Goal: Task Accomplishment & Management: Use online tool/utility

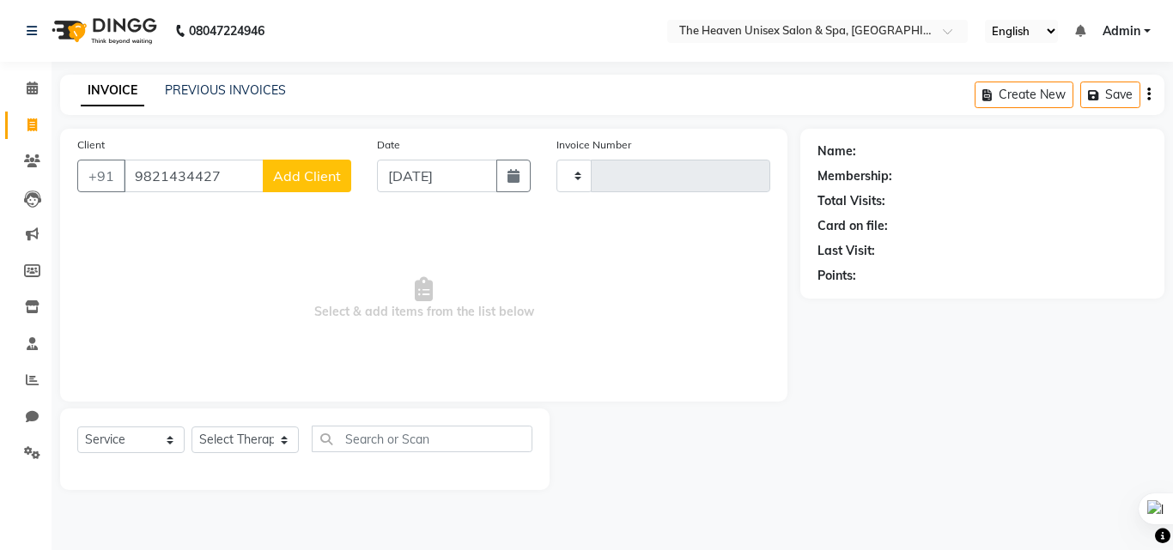
select select "service"
click at [229, 100] on div "INVOICE PREVIOUS INVOICES" at bounding box center [183, 92] width 246 height 20
click at [230, 83] on link "PREVIOUS INVOICES" at bounding box center [225, 89] width 121 height 15
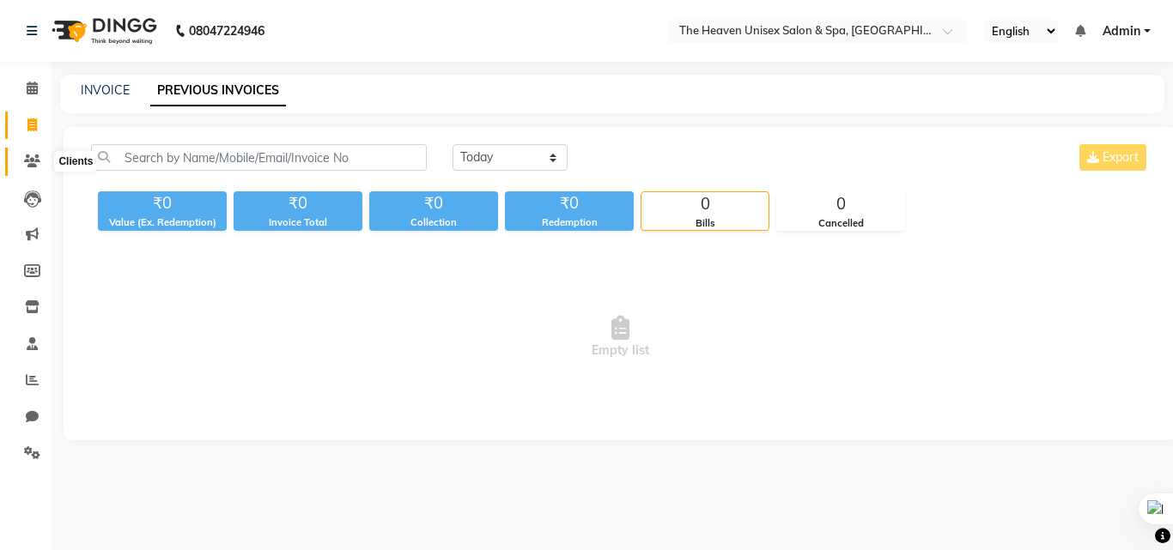
click at [25, 152] on span at bounding box center [32, 162] width 30 height 20
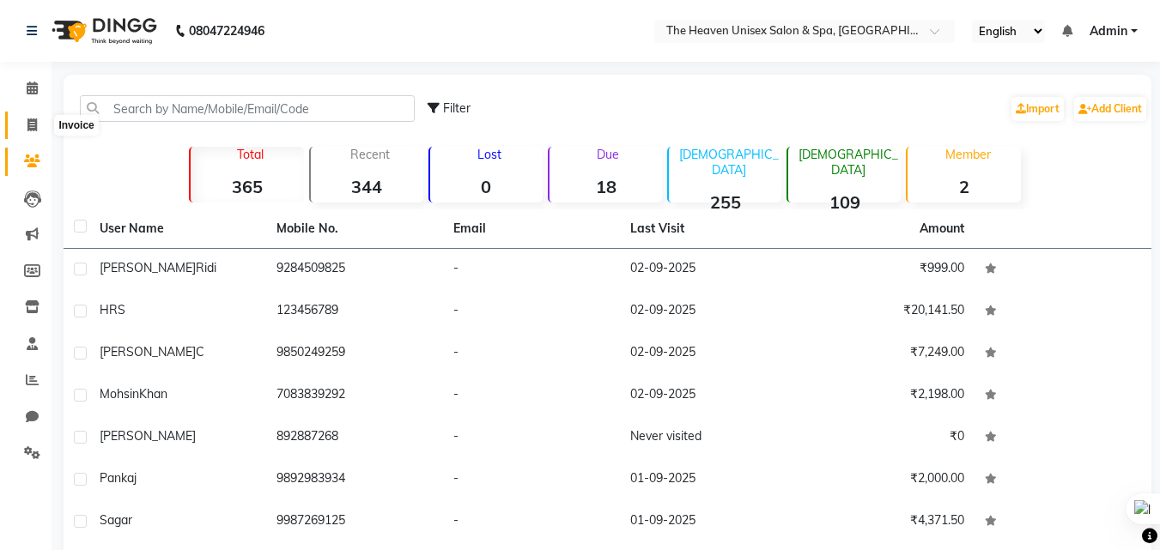
click at [37, 124] on icon at bounding box center [31, 124] width 9 height 13
select select "service"
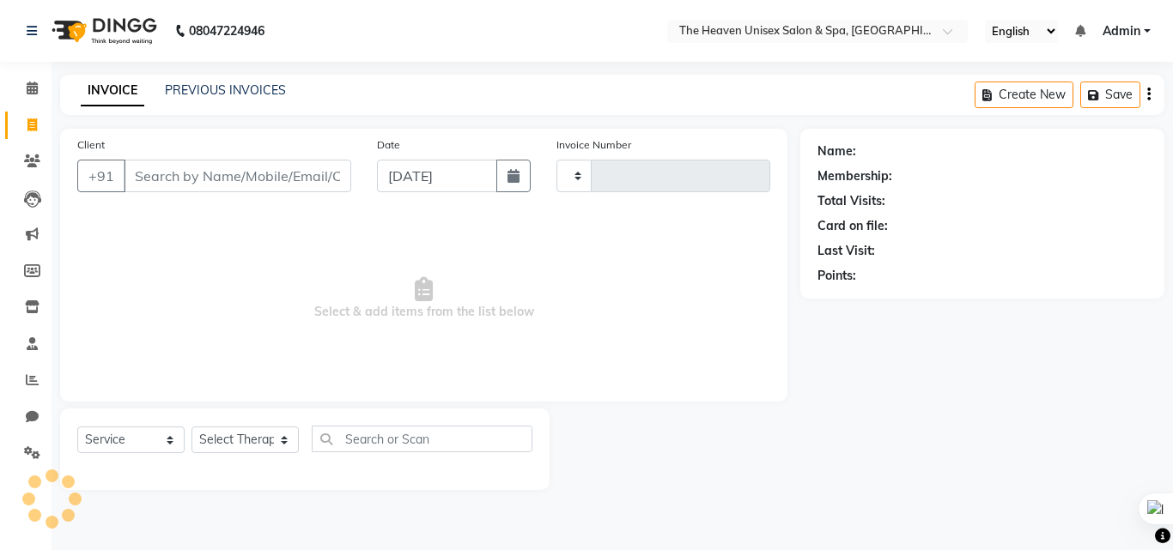
type input "0651"
select select "8417"
click at [32, 88] on icon at bounding box center [32, 88] width 11 height 13
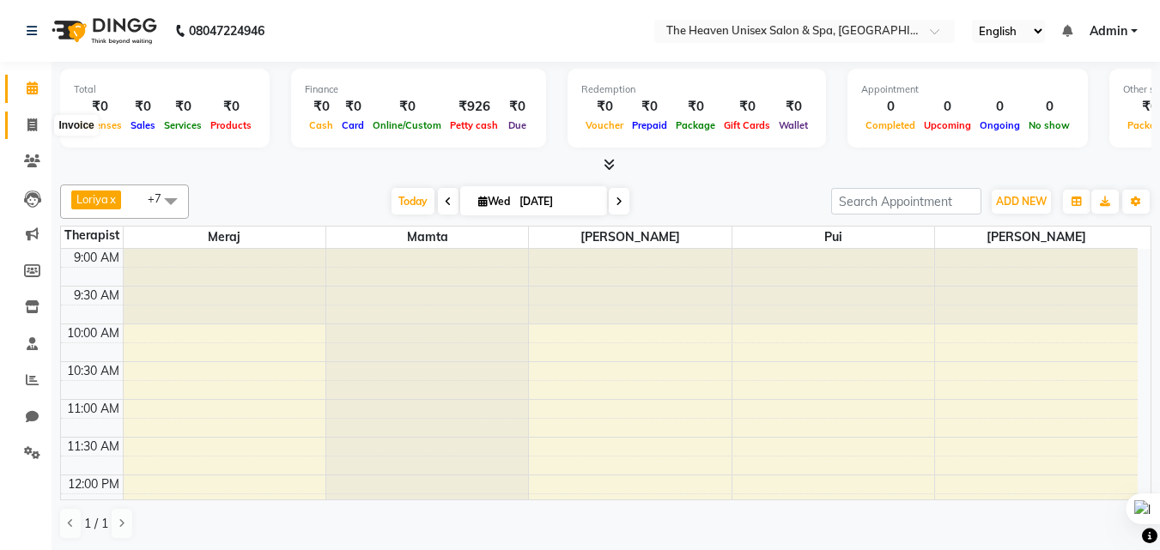
click at [25, 121] on span at bounding box center [32, 126] width 30 height 20
select select "service"
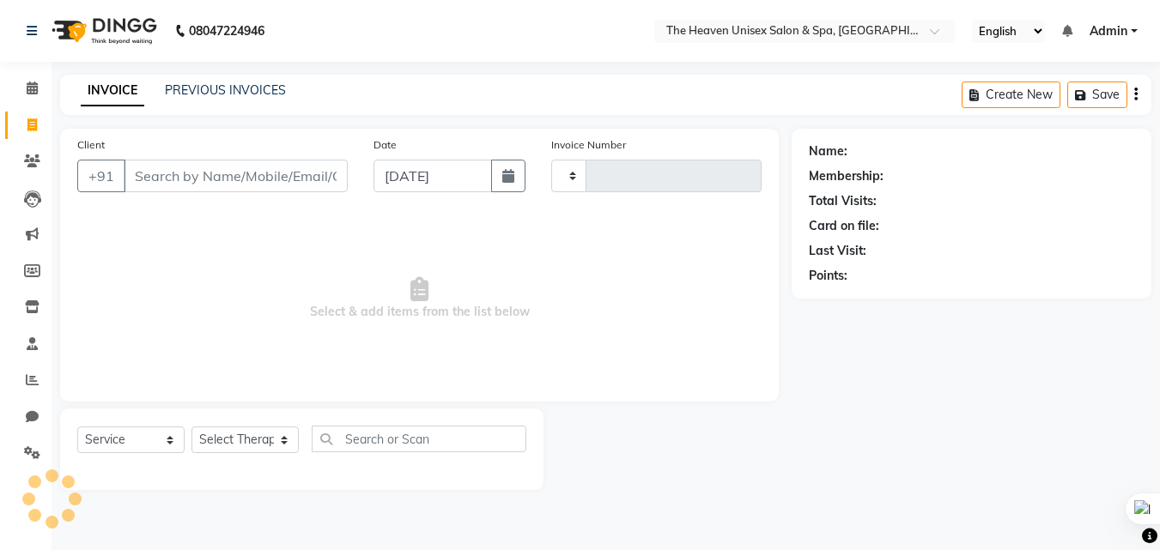
type input "0651"
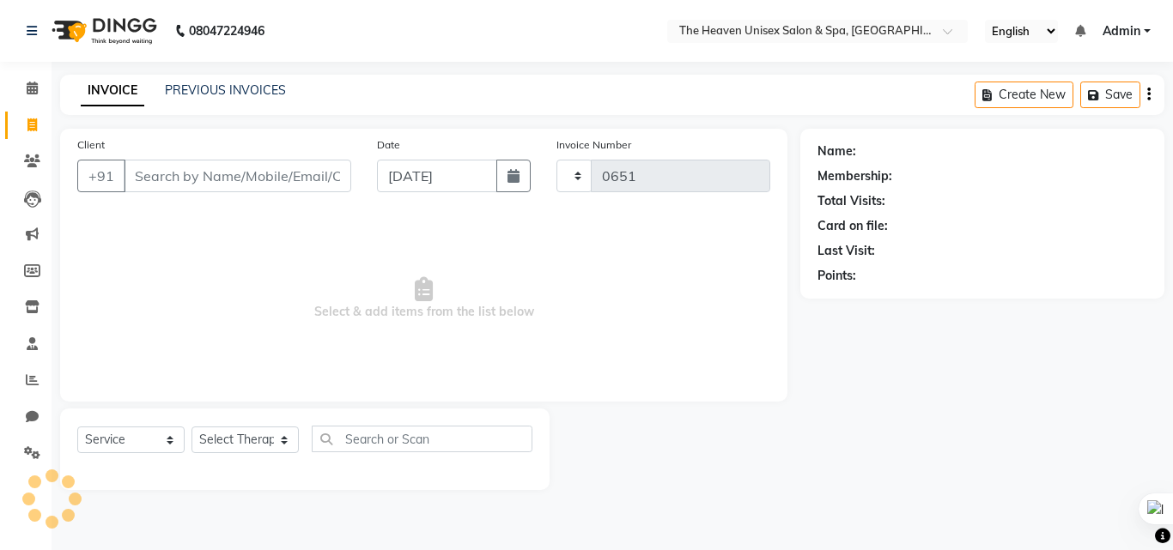
select select "8417"
click at [215, 159] on div "Client +91" at bounding box center [214, 171] width 300 height 70
click at [289, 171] on input "Client" at bounding box center [237, 176] width 227 height 33
click at [262, 161] on input "Client" at bounding box center [237, 176] width 227 height 33
